Goal: Information Seeking & Learning: Compare options

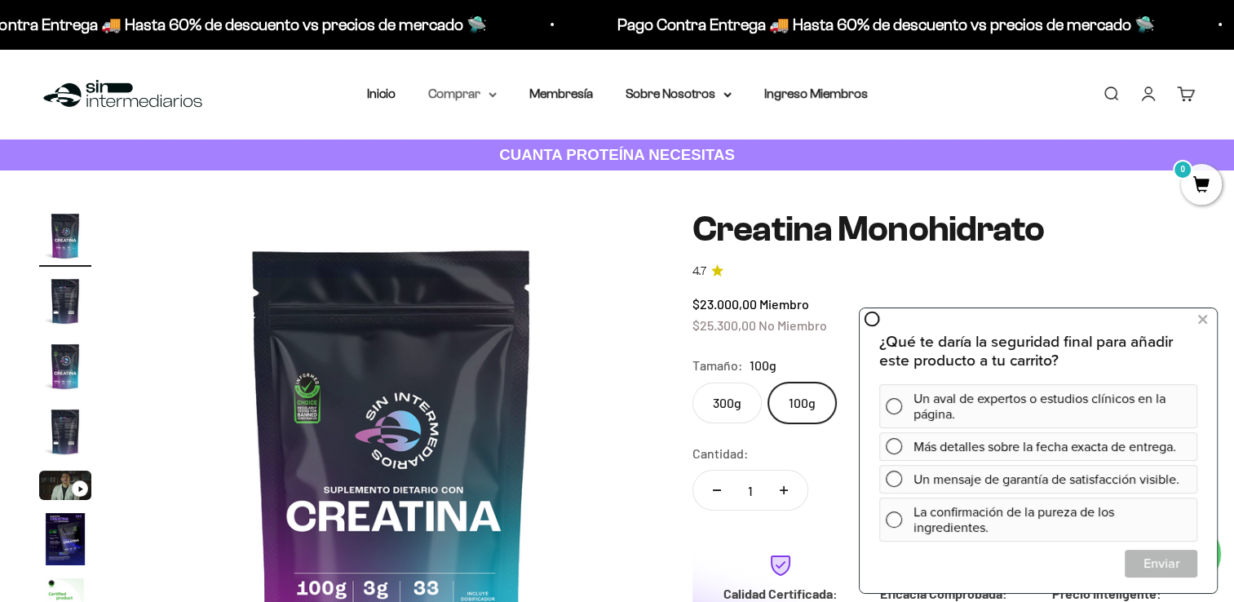
click at [470, 95] on summary "Comprar" at bounding box center [462, 93] width 68 height 21
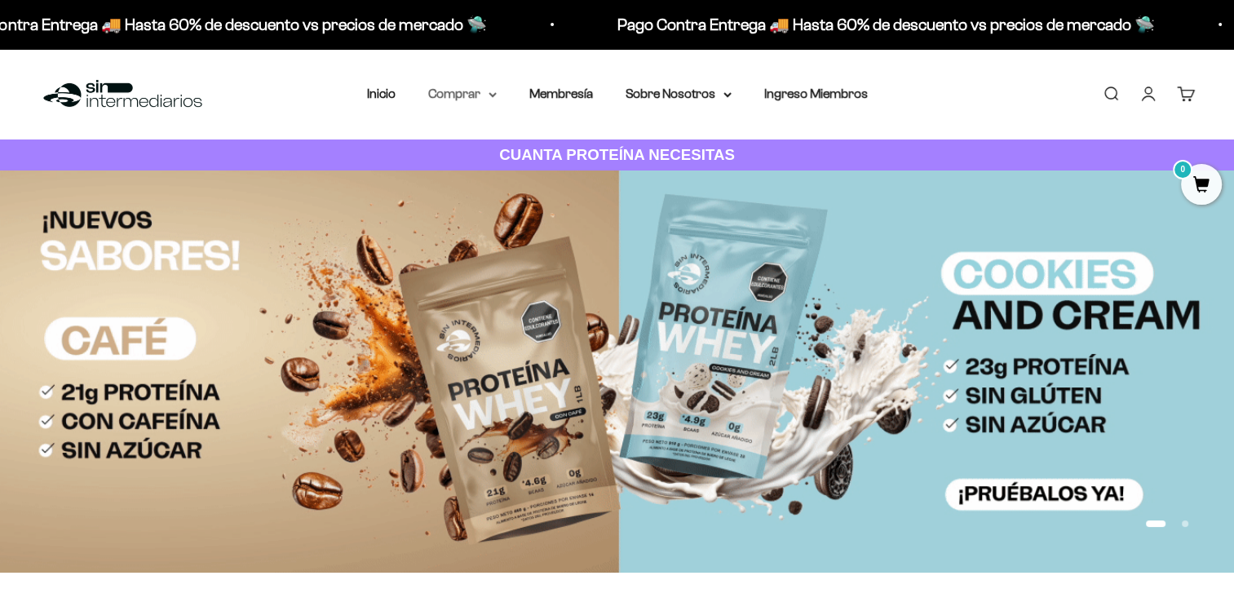
click at [488, 95] on icon at bounding box center [492, 95] width 8 height 6
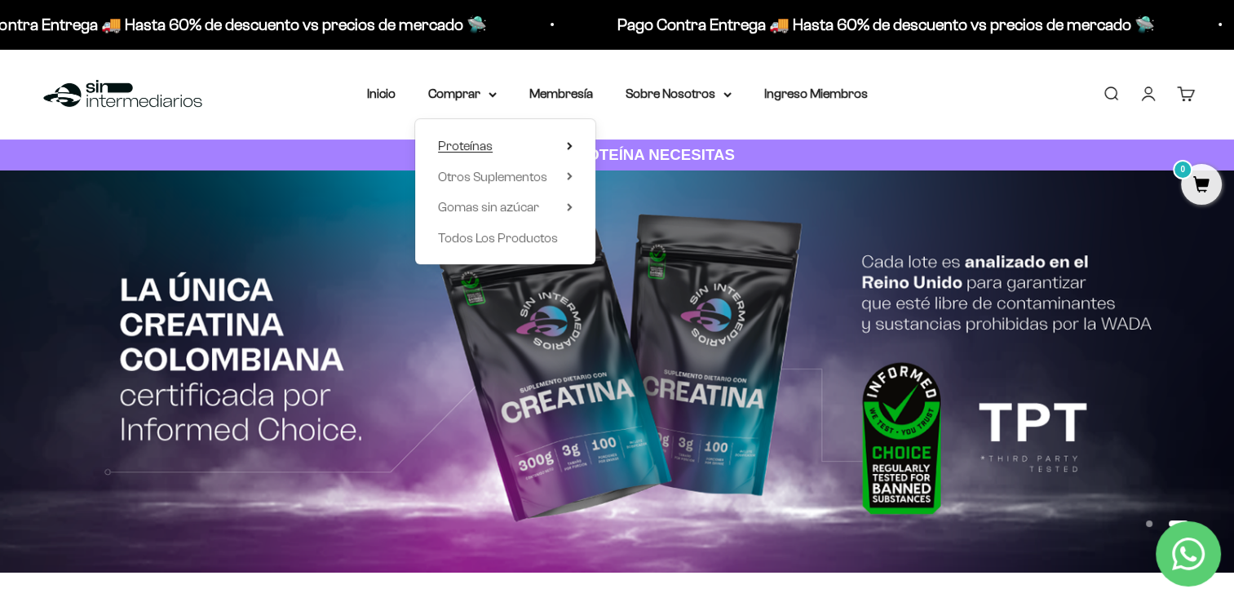
click at [501, 145] on summary "Proteínas" at bounding box center [505, 145] width 135 height 21
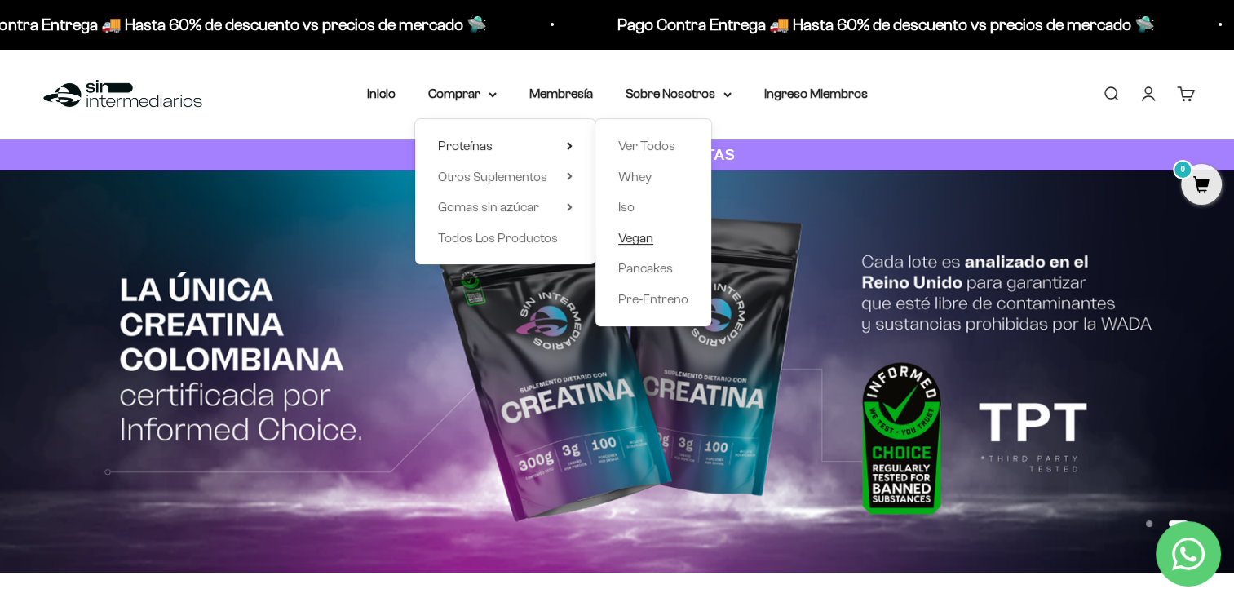
click at [638, 233] on span "Vegan" at bounding box center [635, 238] width 35 height 14
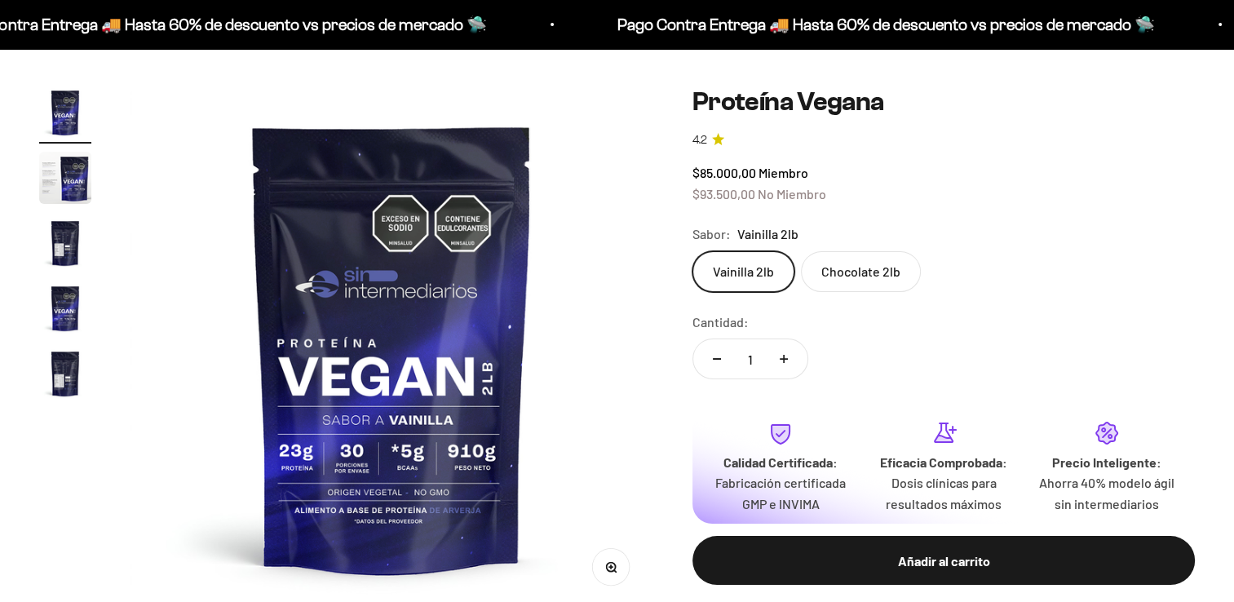
scroll to position [126, 0]
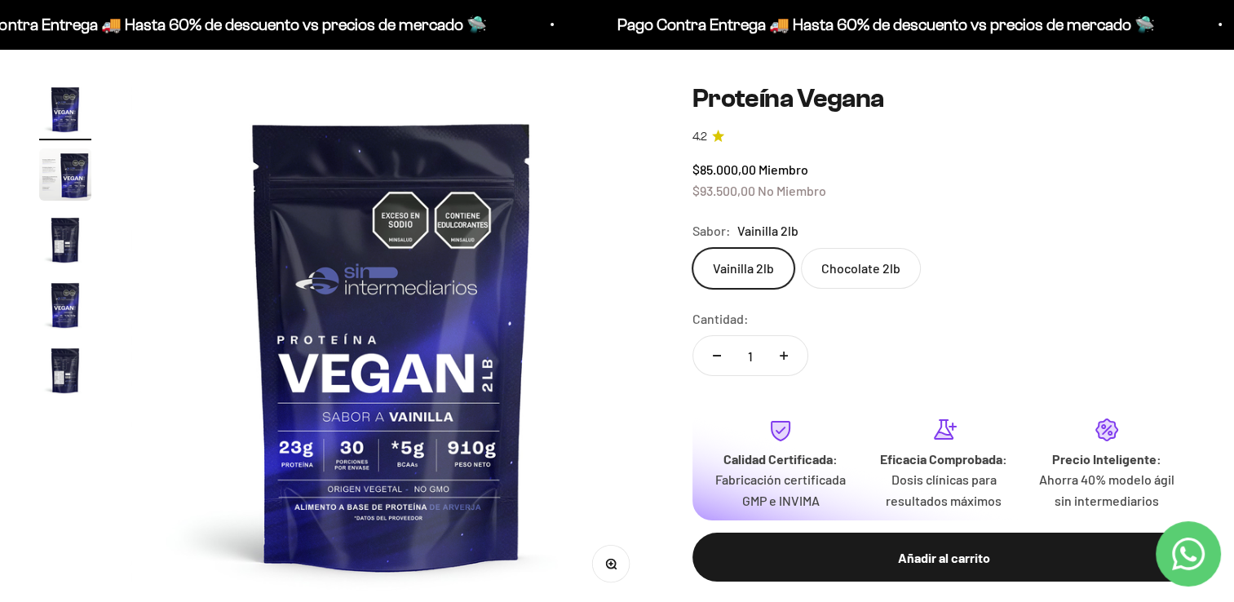
click at [847, 272] on label "Chocolate 2lb" at bounding box center [861, 268] width 120 height 41
click at [692, 248] on input "Chocolate 2lb" at bounding box center [692, 247] width 1 height 1
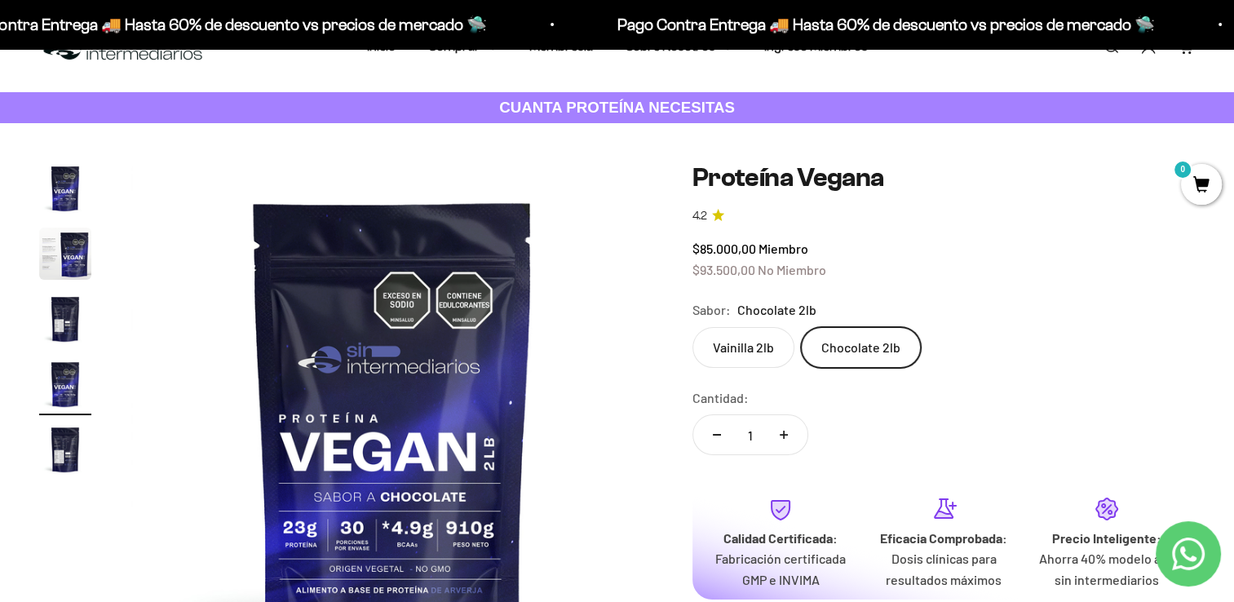
scroll to position [35, 0]
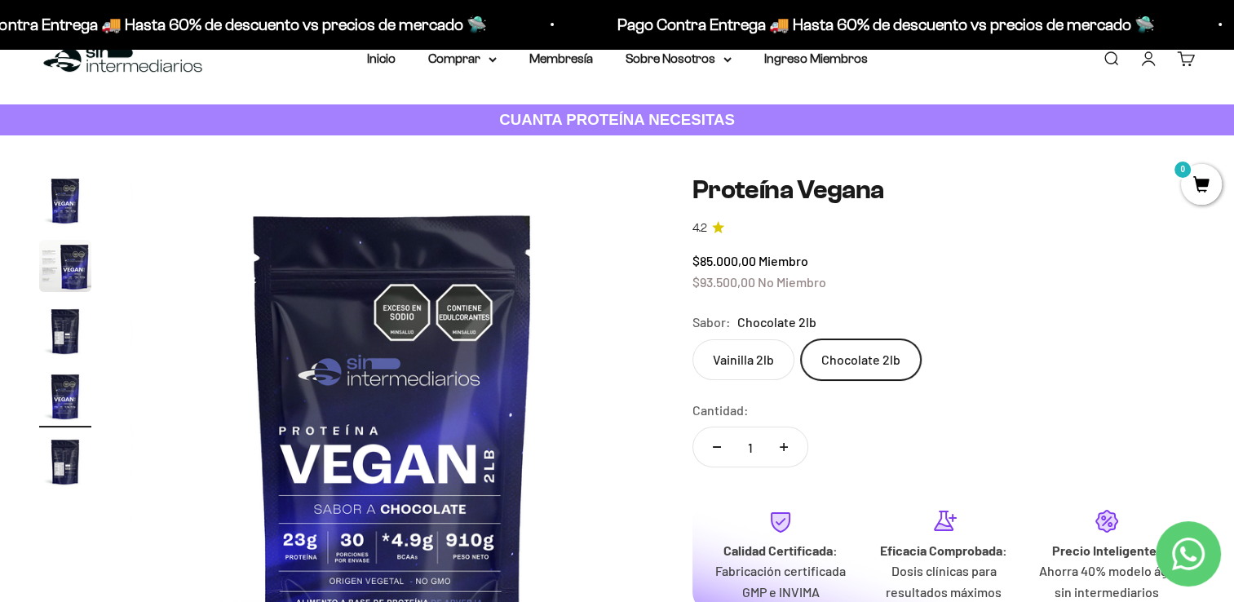
click at [752, 361] on label "Vainilla 2lb" at bounding box center [743, 359] width 102 height 41
click at [692, 339] on input "Vainilla 2lb" at bounding box center [692, 338] width 1 height 1
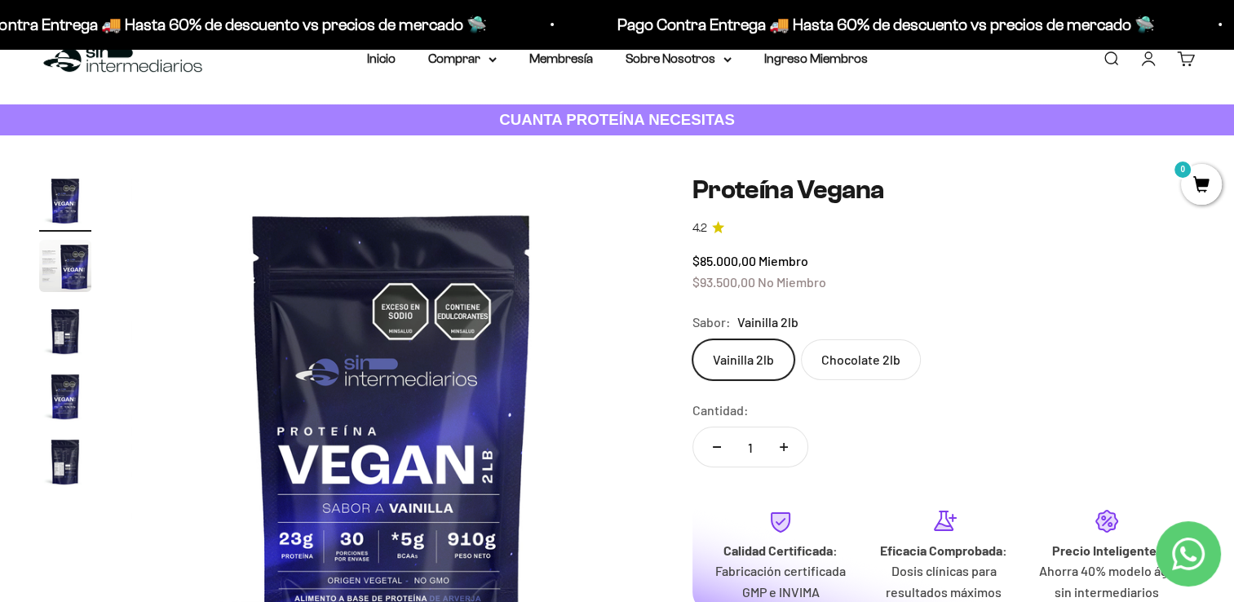
click at [877, 351] on label "Chocolate 2lb" at bounding box center [861, 359] width 120 height 41
click at [692, 339] on input "Chocolate 2lb" at bounding box center [692, 338] width 1 height 1
